Goal: Task Accomplishment & Management: Manage account settings

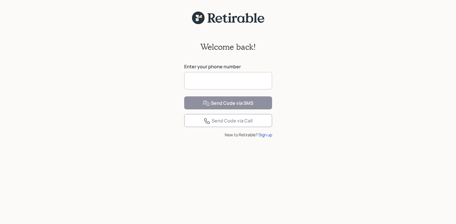
click at [252, 85] on input at bounding box center [228, 80] width 88 height 17
type input "**********"
click at [235, 82] on input "**********" at bounding box center [228, 80] width 88 height 17
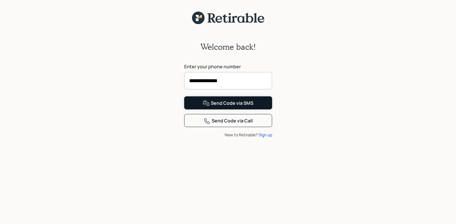
click at [229, 107] on div "Send Code via SMS" at bounding box center [228, 103] width 51 height 7
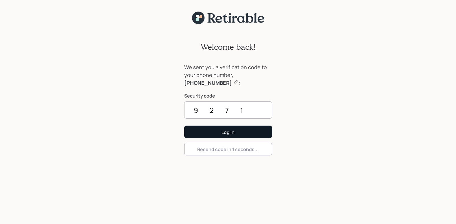
type input "9271"
click at [225, 133] on div "Log In" at bounding box center [228, 132] width 13 height 6
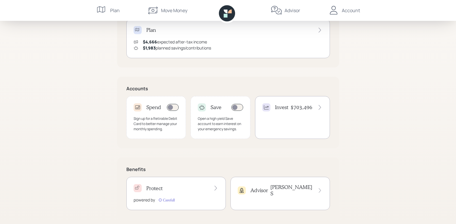
scroll to position [133, 0]
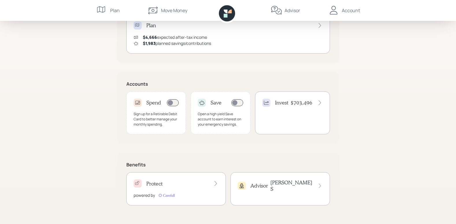
click at [286, 103] on h4 "Invest" at bounding box center [281, 103] width 13 height 6
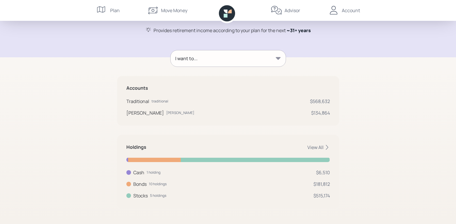
scroll to position [56, 0]
click at [327, 145] on icon at bounding box center [327, 146] width 2 height 5
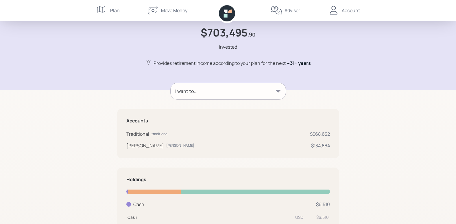
scroll to position [0, 0]
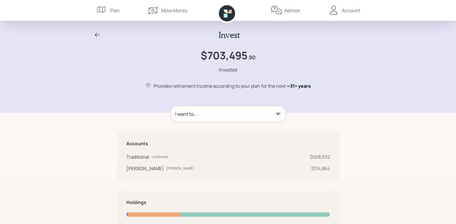
click at [280, 114] on icon at bounding box center [278, 114] width 6 height 6
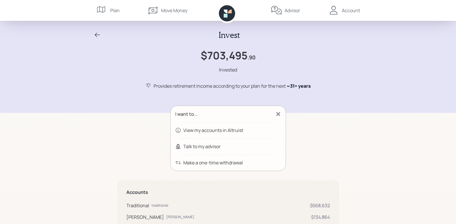
click at [349, 10] on div "Account" at bounding box center [351, 10] width 18 height 7
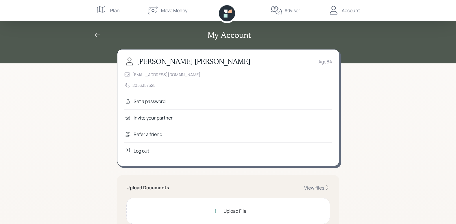
click at [143, 149] on div "Log out" at bounding box center [142, 150] width 16 height 7
